Goal: Find specific page/section: Find specific page/section

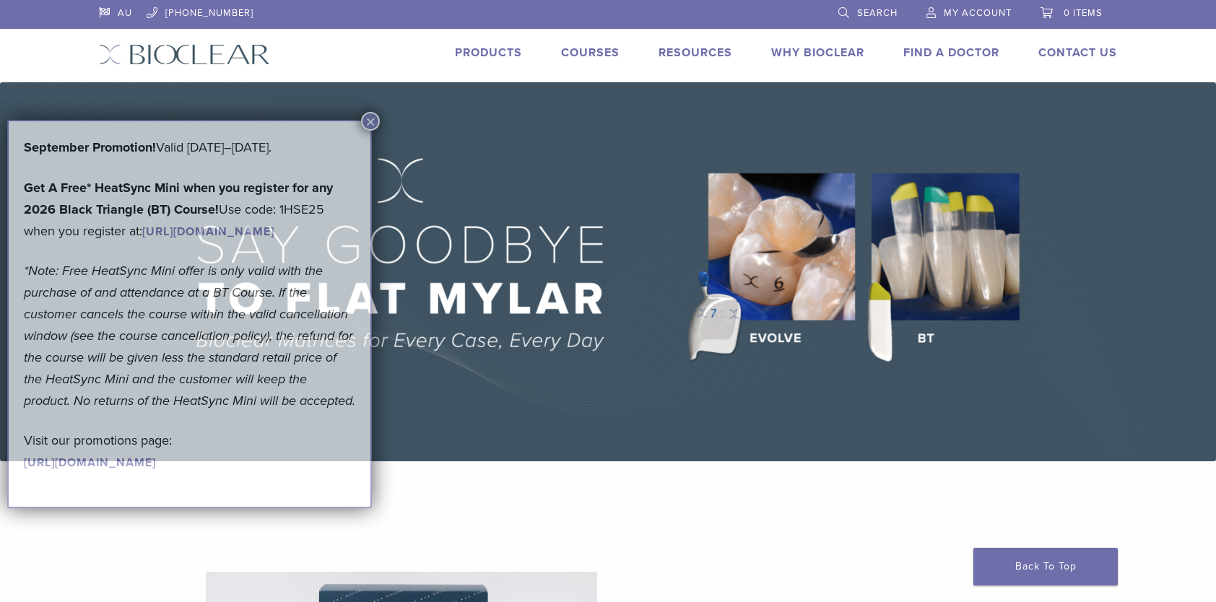
scroll to position [73, 0]
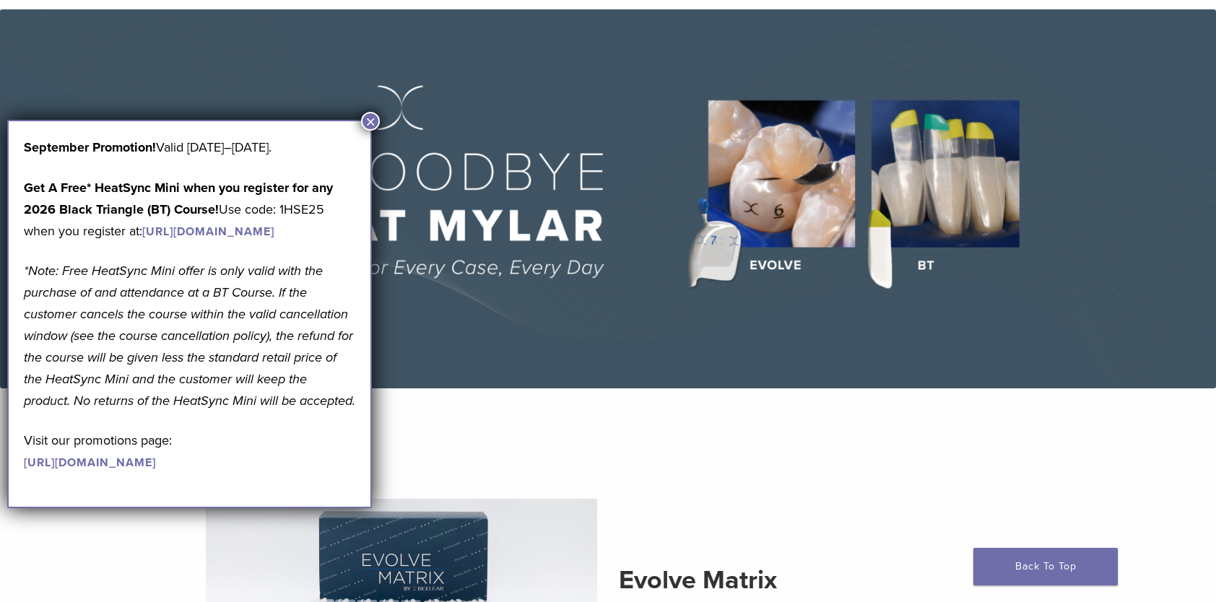
click at [370, 116] on button "×" at bounding box center [370, 121] width 19 height 19
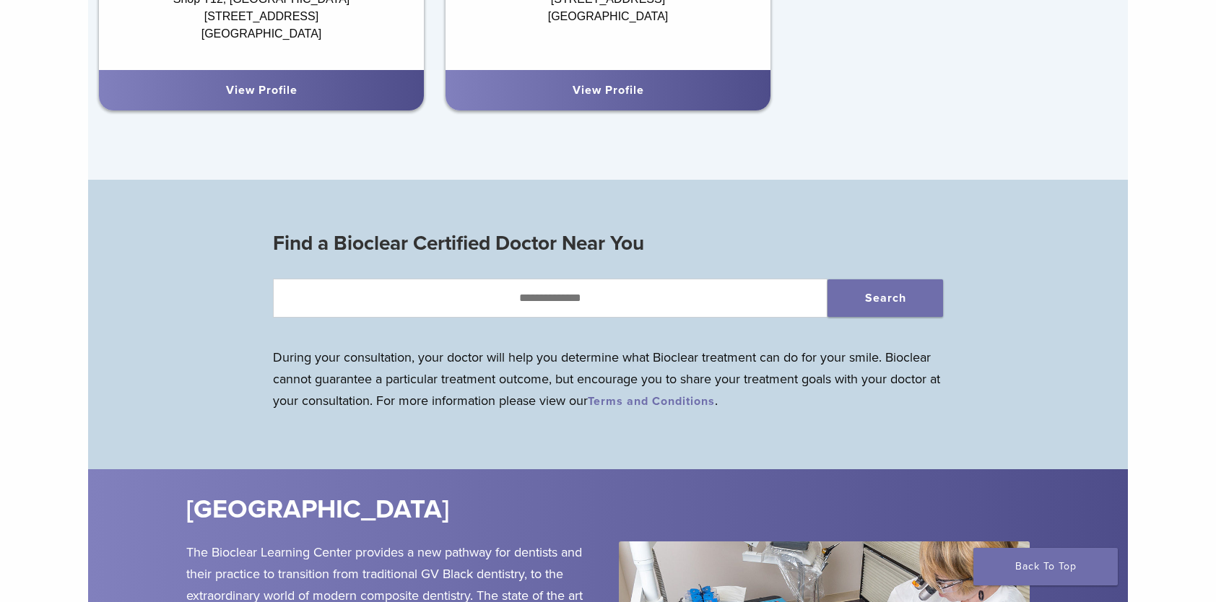
scroll to position [1262, 0]
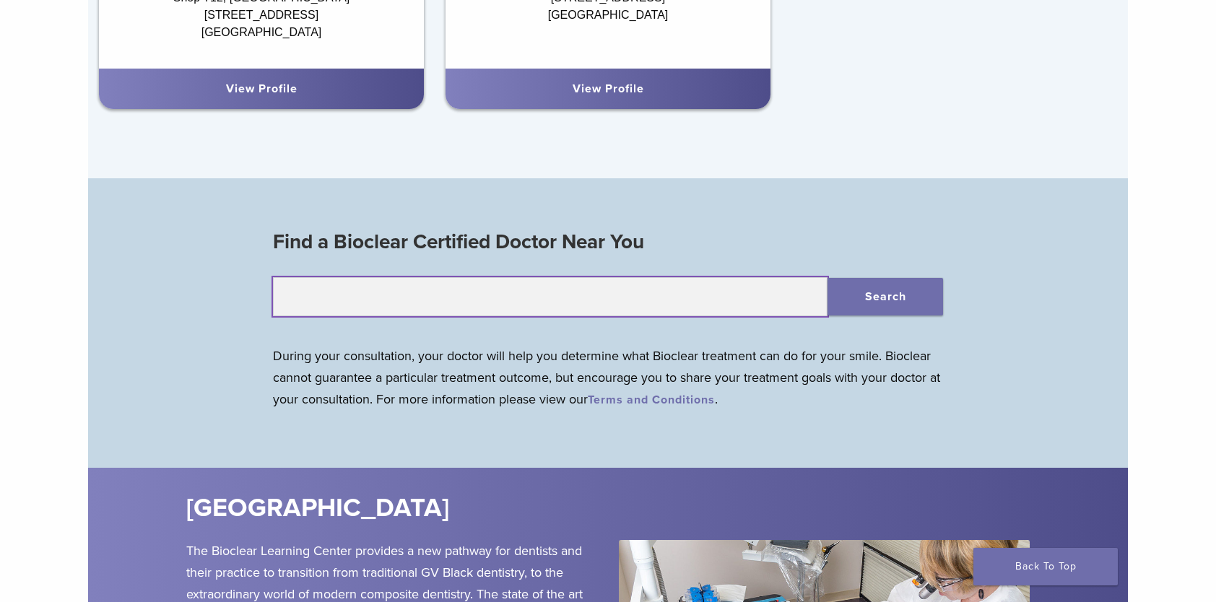
click at [532, 311] on input "text" at bounding box center [550, 296] width 555 height 39
type input "****"
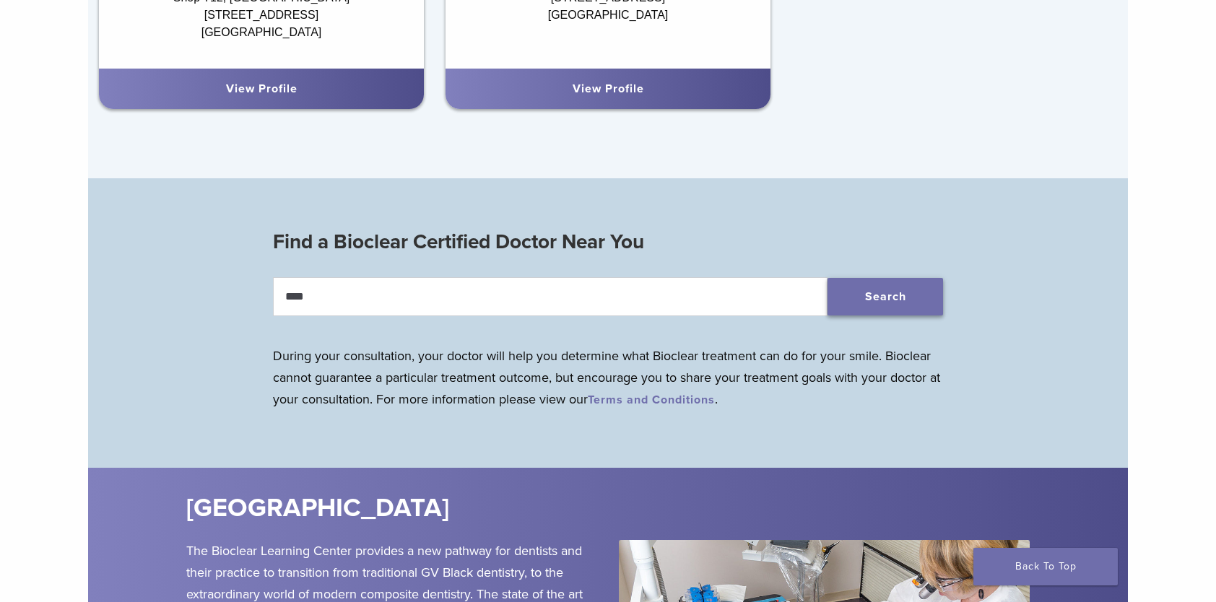
click at [902, 297] on button "Search" at bounding box center [886, 297] width 116 height 38
click at [874, 296] on button "Search" at bounding box center [886, 297] width 116 height 38
click at [878, 290] on button "Search" at bounding box center [886, 297] width 116 height 38
click at [882, 293] on button "Search" at bounding box center [886, 297] width 116 height 38
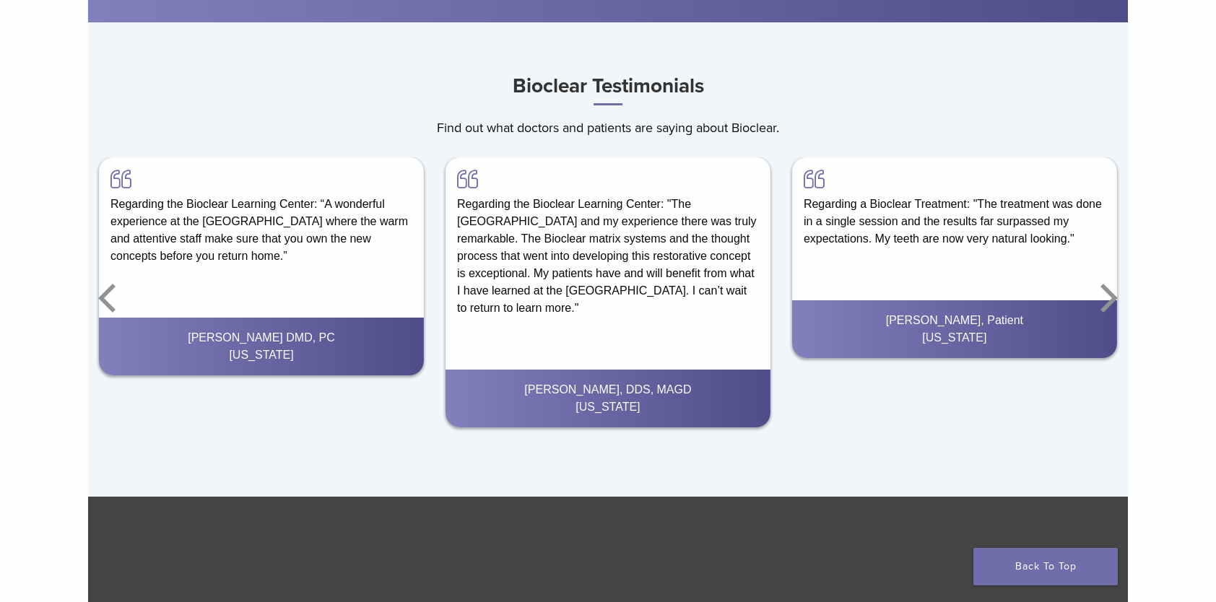
scroll to position [2126, 0]
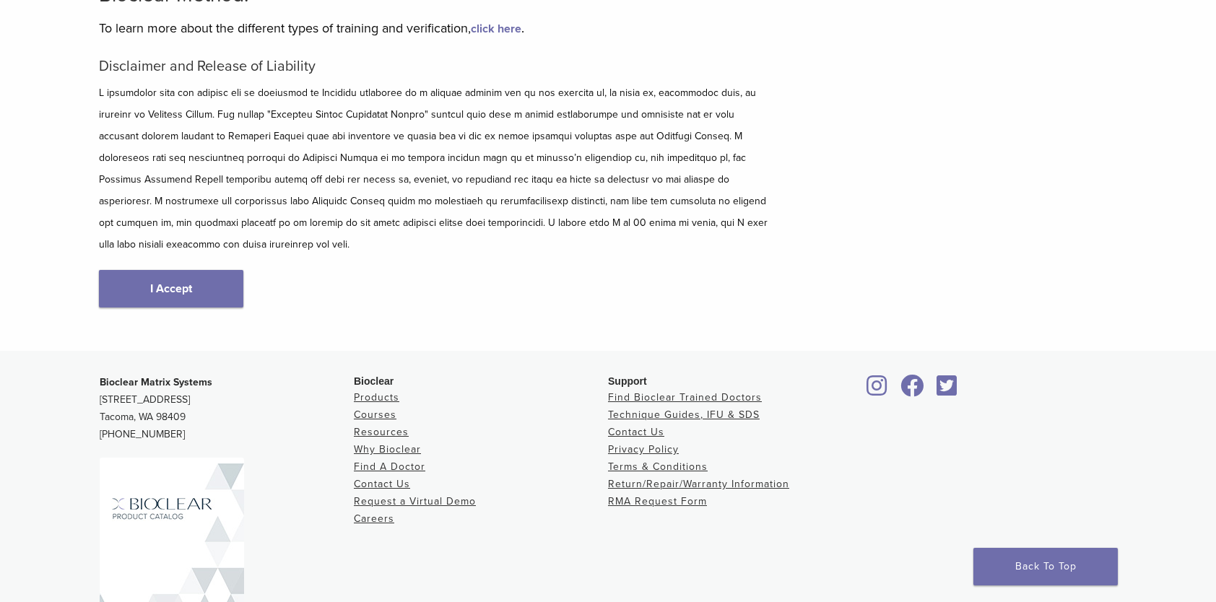
scroll to position [169, 0]
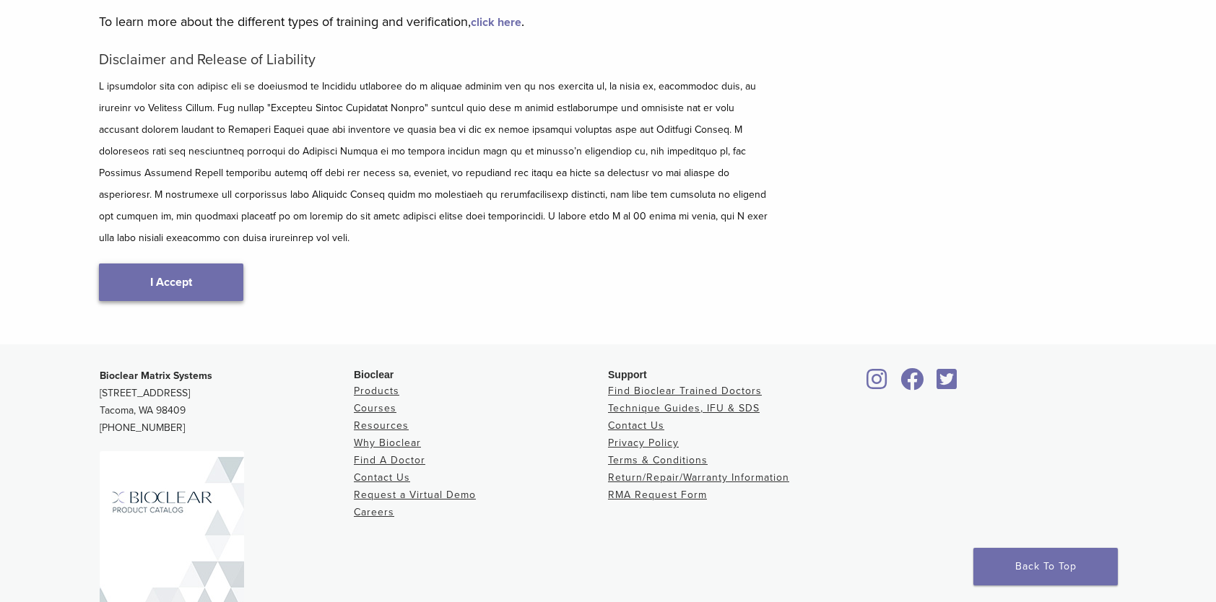
click at [194, 269] on link "I Accept" at bounding box center [171, 283] width 144 height 38
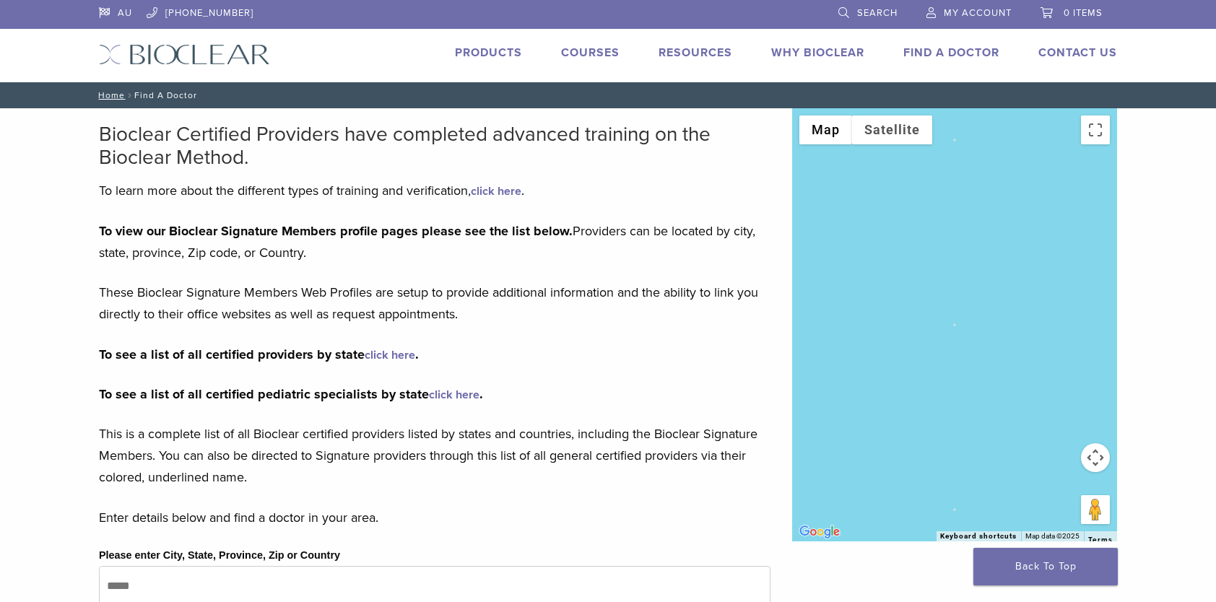
scroll to position [169, 0]
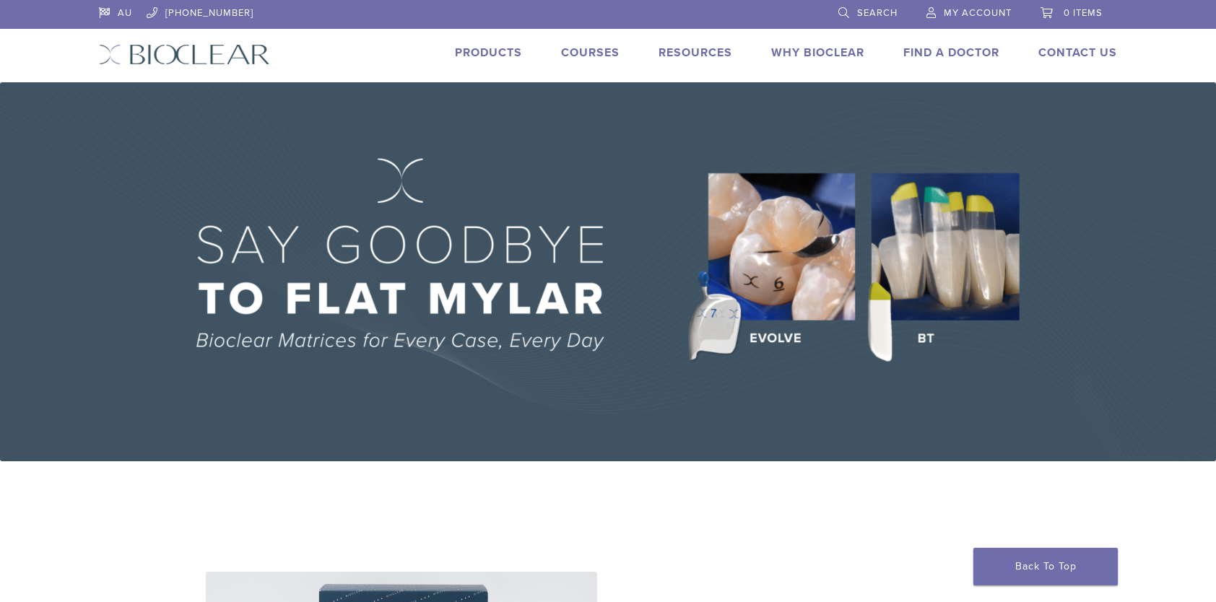
scroll to position [1754, 0]
